Goal: Transaction & Acquisition: Book appointment/travel/reservation

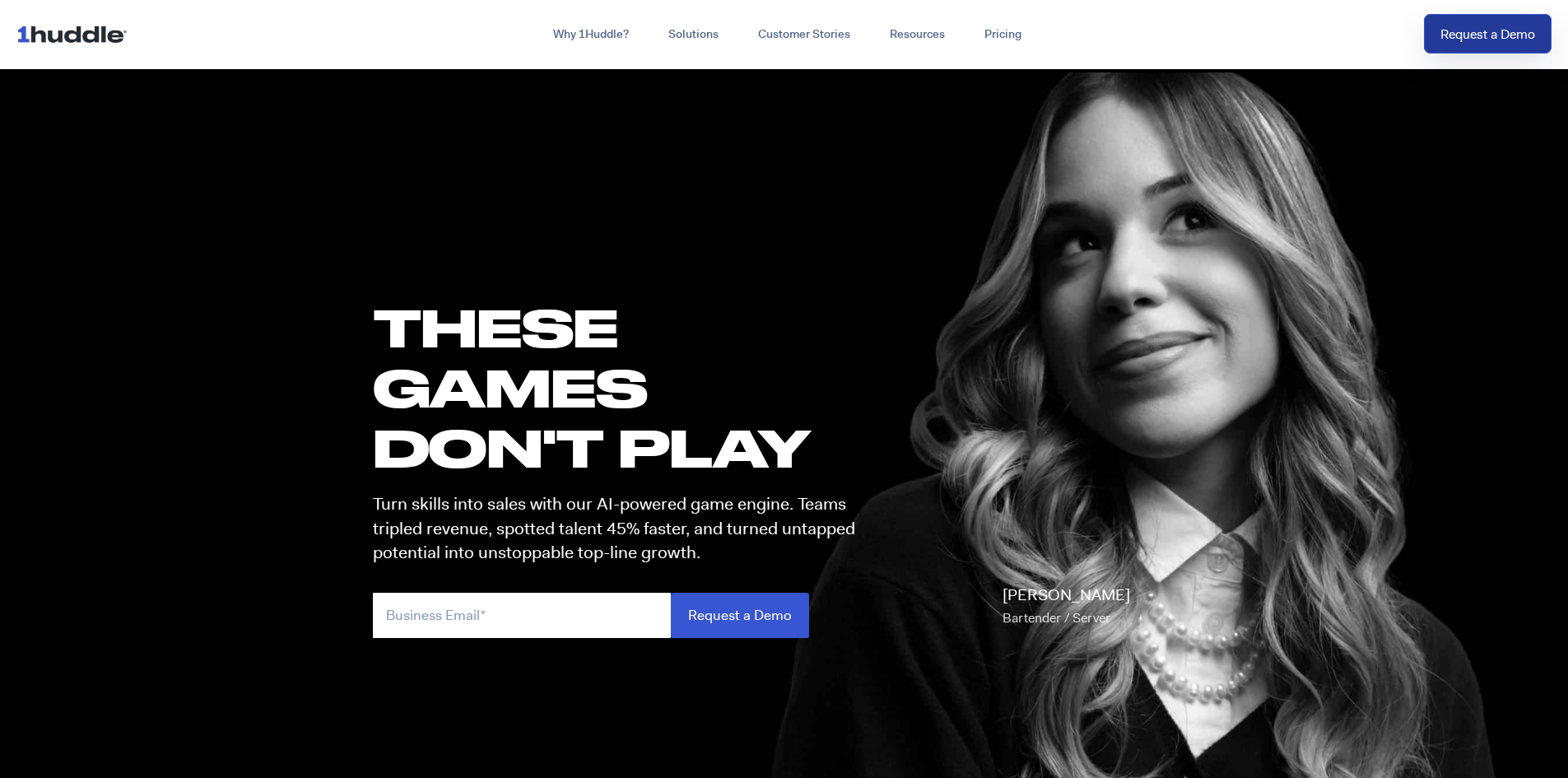
click at [1500, 22] on link "Request a Demo" at bounding box center [1487, 33] width 127 height 40
